Goal: Task Accomplishment & Management: Manage account settings

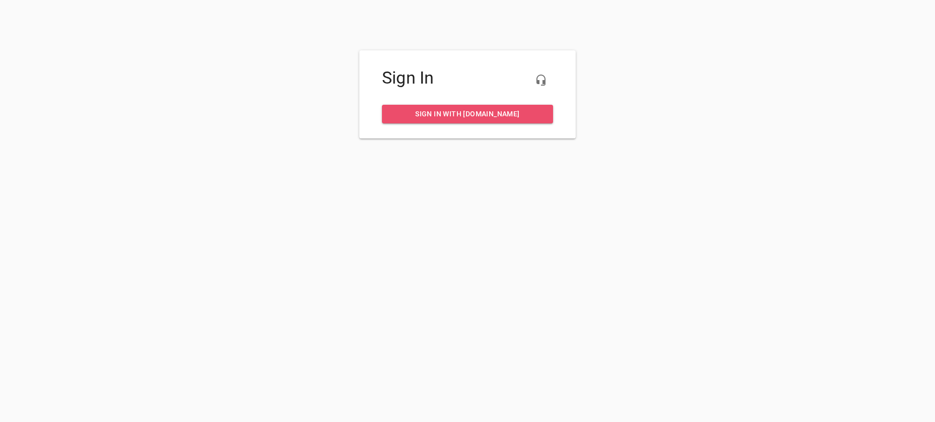
click at [467, 115] on span "Sign in with my.rheem.com" at bounding box center [467, 114] width 155 height 13
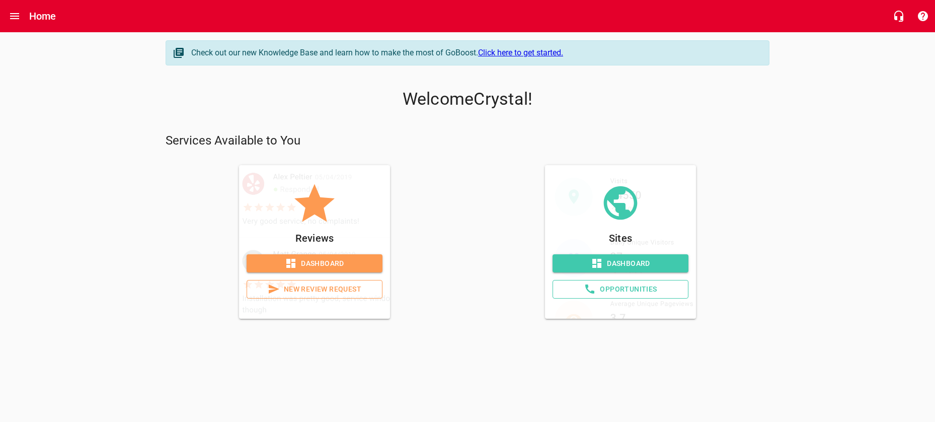
click at [657, 261] on span "Dashboard" at bounding box center [621, 263] width 120 height 13
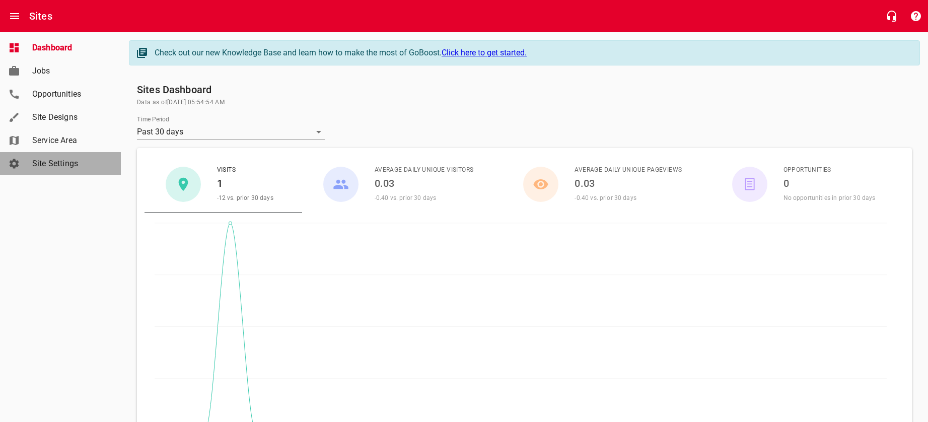
click at [54, 160] on span "Site Settings" at bounding box center [70, 164] width 77 height 12
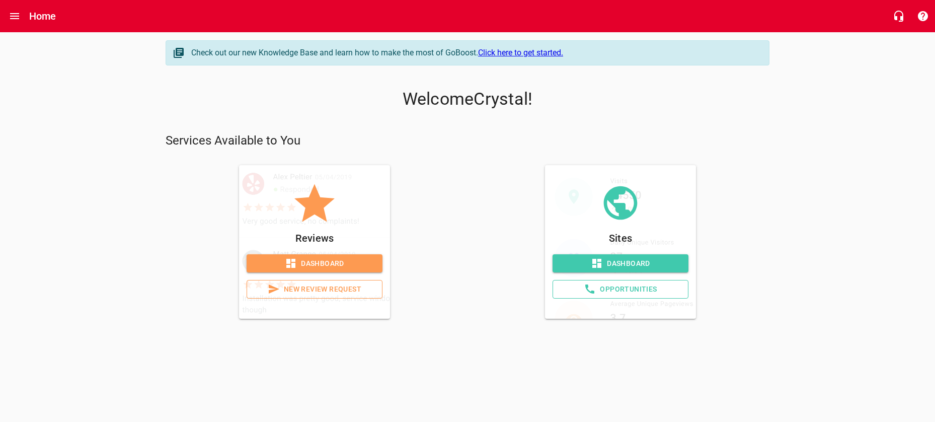
click at [330, 262] on span "Dashboard" at bounding box center [315, 263] width 120 height 13
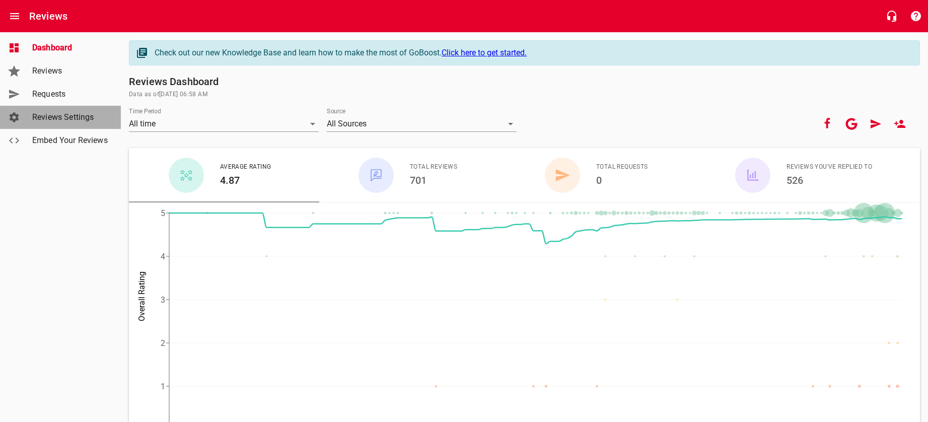
click at [80, 116] on span "Reviews Settings" at bounding box center [70, 117] width 77 height 12
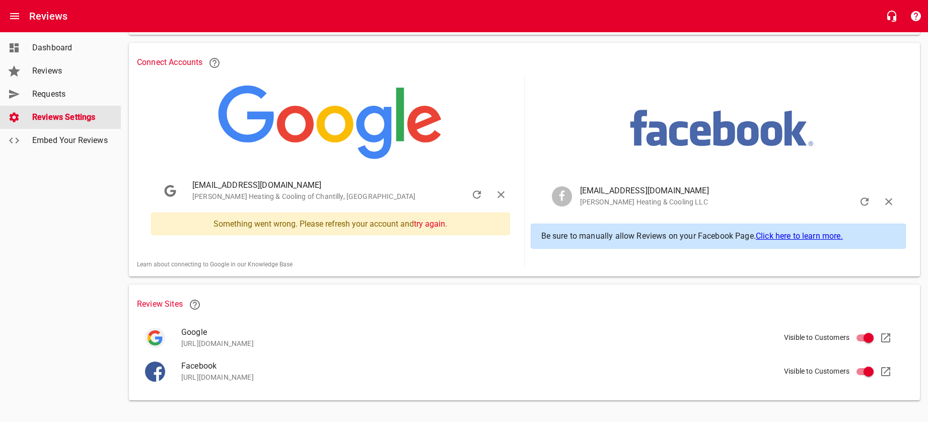
scroll to position [188, 0]
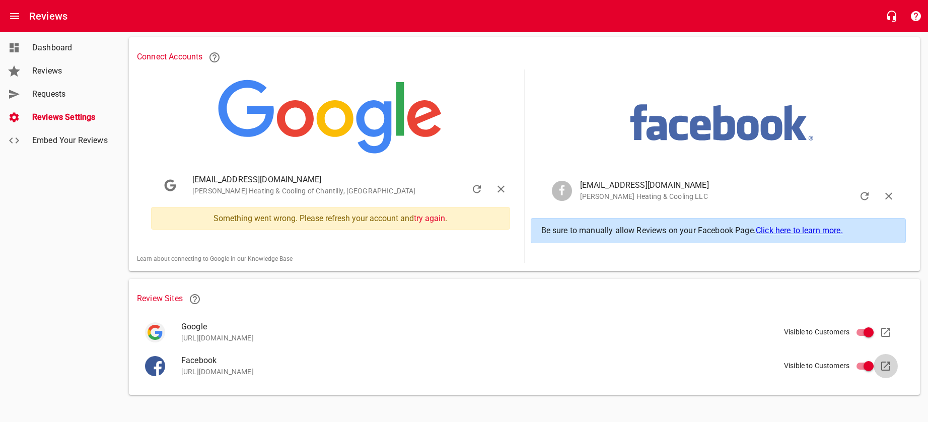
click at [885, 365] on icon at bounding box center [885, 365] width 9 height 9
click at [428, 217] on link "try again" at bounding box center [429, 218] width 31 height 10
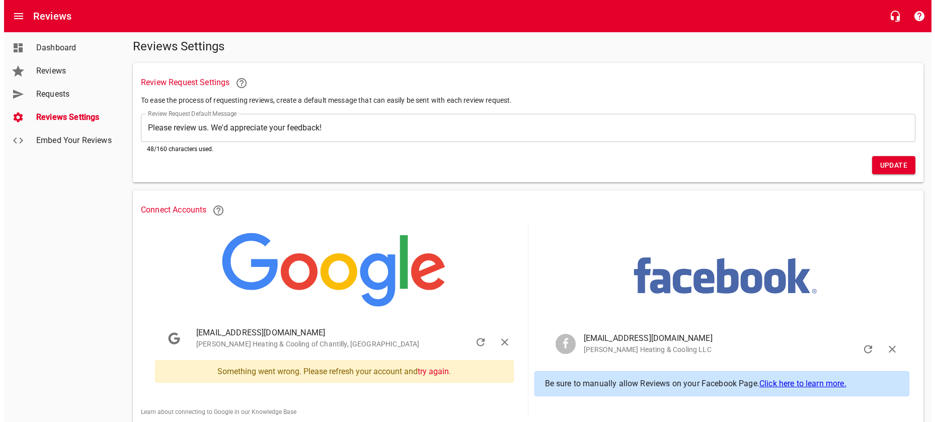
scroll to position [35, 0]
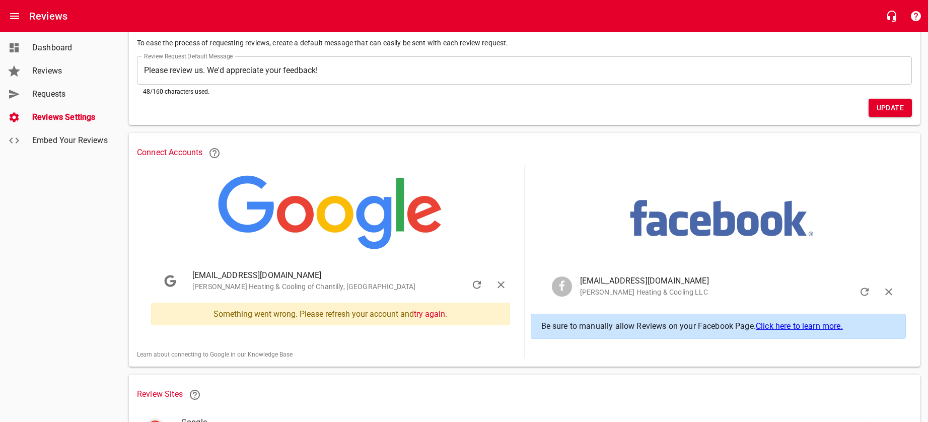
scroll to position [135, 0]
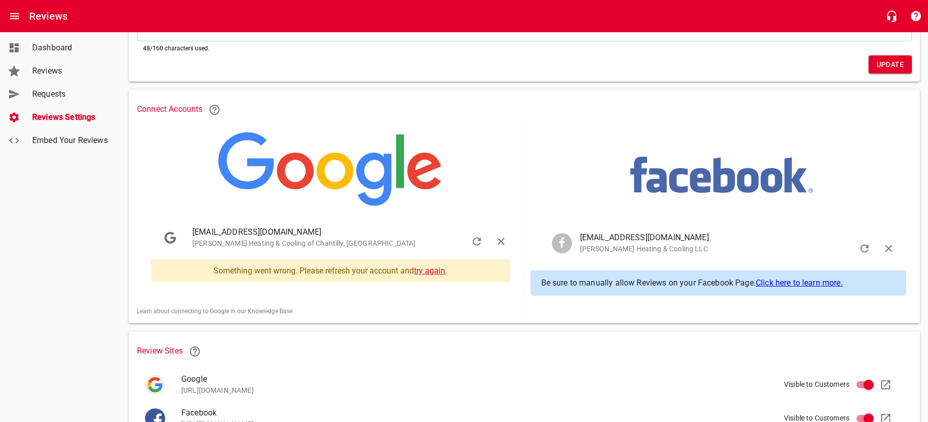
click at [429, 272] on link "try again" at bounding box center [429, 271] width 31 height 10
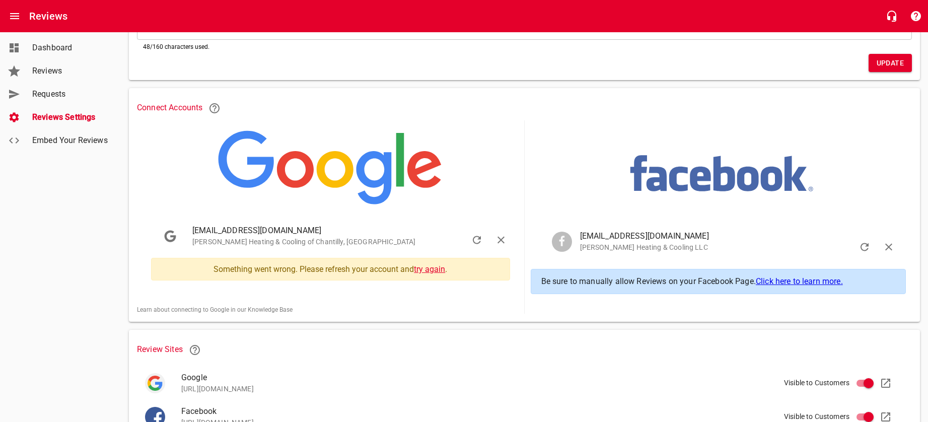
scroll to position [157, 0]
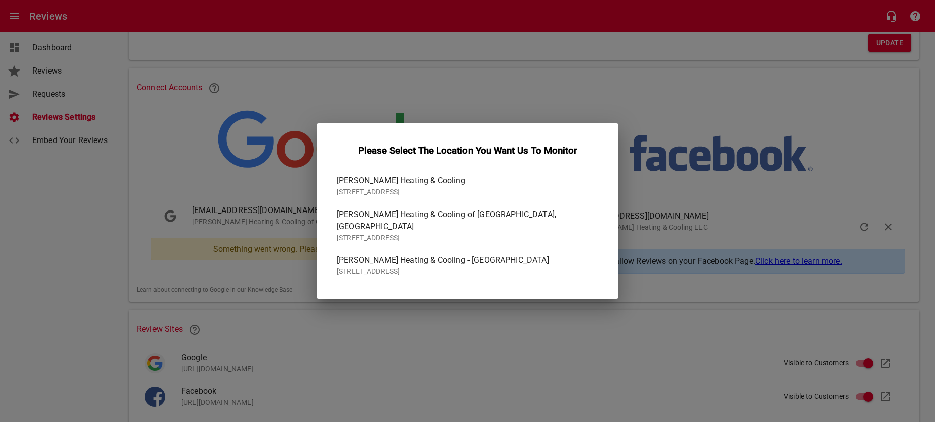
click at [404, 193] on p "26955 Gum Spring Road" at bounding box center [464, 192] width 254 height 11
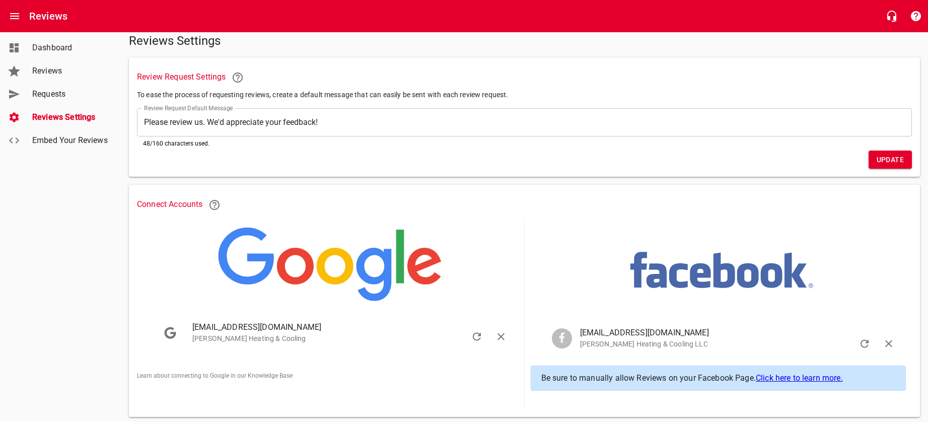
scroll to position [0, 0]
